Goal: Task Accomplishment & Management: Use online tool/utility

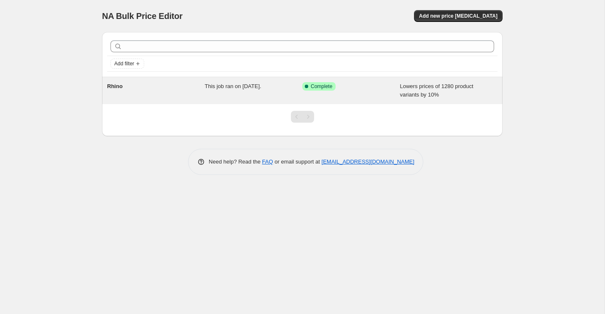
click at [143, 86] on div "Rhino" at bounding box center [156, 90] width 98 height 17
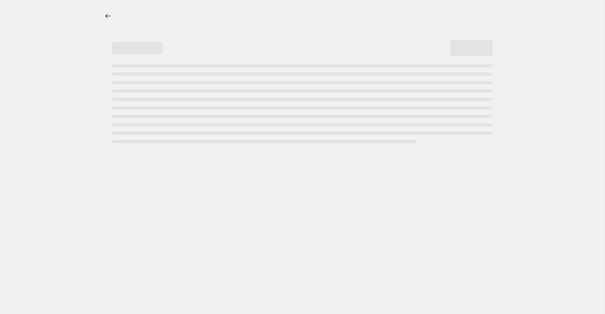
select select "percentage"
select select "collection"
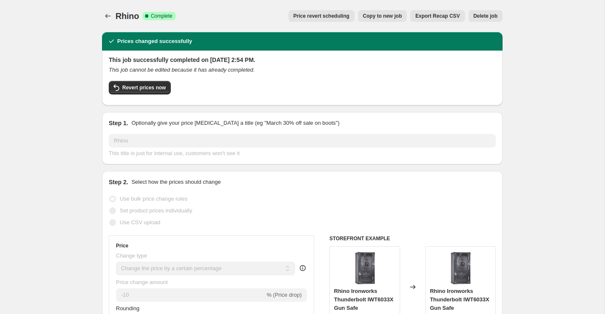
click at [143, 86] on span "Revert prices now" at bounding box center [143, 87] width 43 height 7
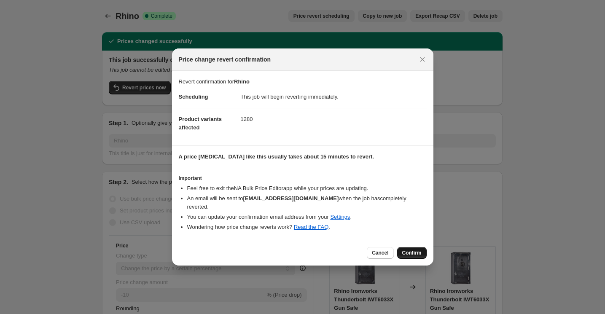
click at [415, 250] on span "Confirm" at bounding box center [412, 253] width 19 height 7
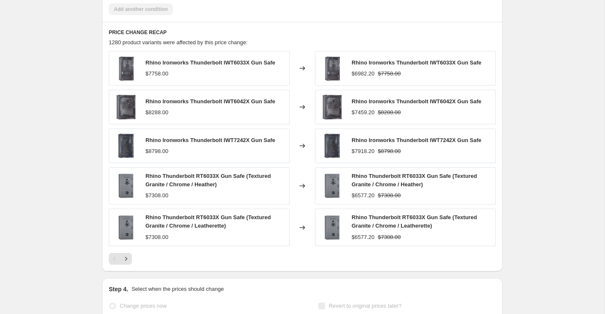
scroll to position [650, 0]
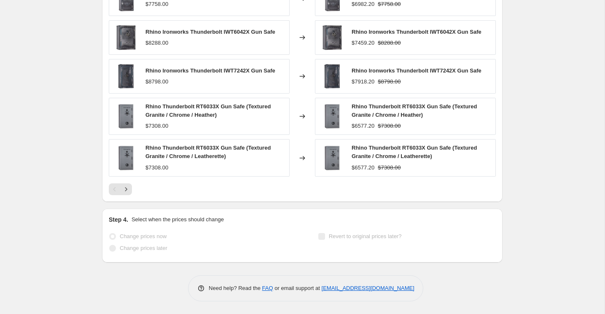
select select "percentage"
select select "collection"
